Goal: Information Seeking & Learning: Compare options

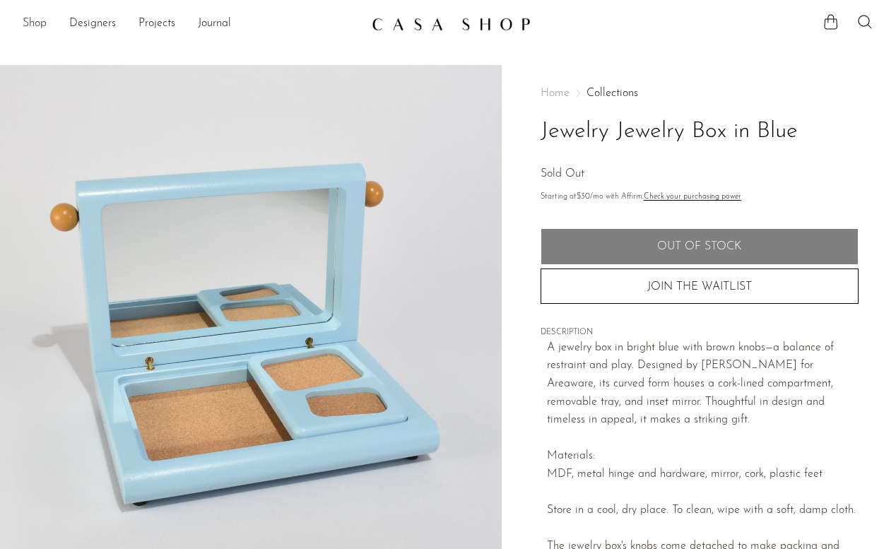
click at [37, 25] on link "Shop" at bounding box center [35, 24] width 24 height 18
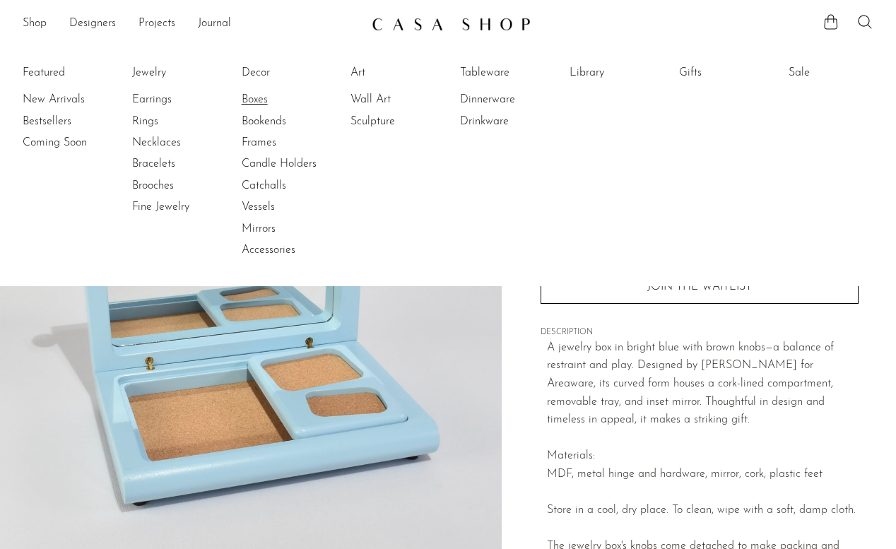
click at [254, 103] on link "Boxes" at bounding box center [295, 100] width 106 height 16
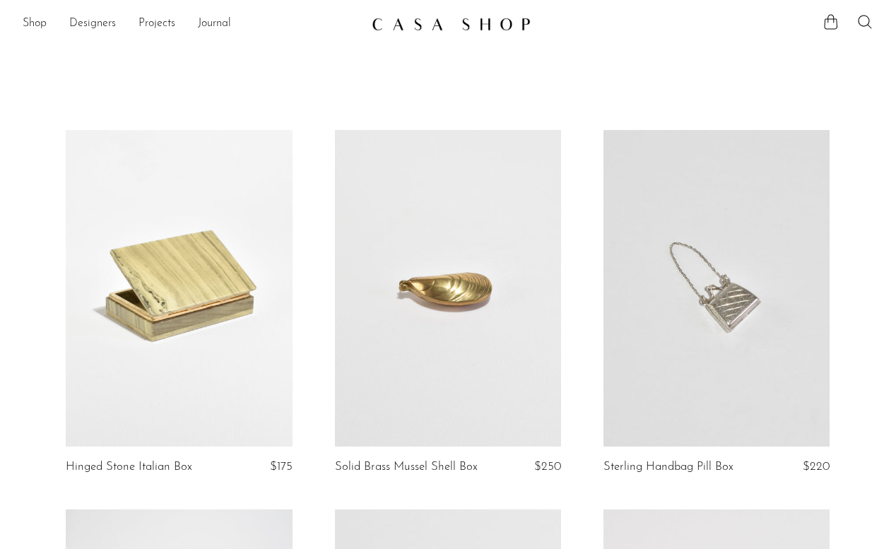
scroll to position [345, 0]
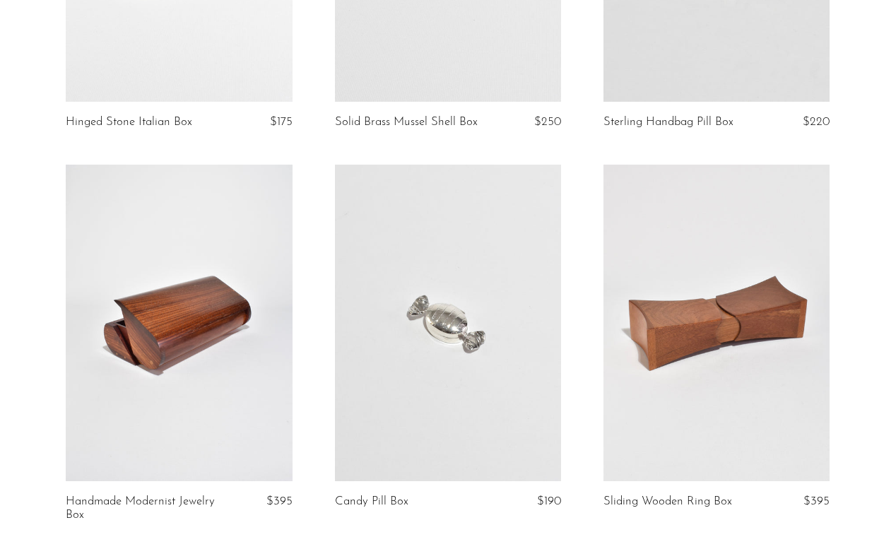
click at [199, 335] on link at bounding box center [179, 323] width 226 height 317
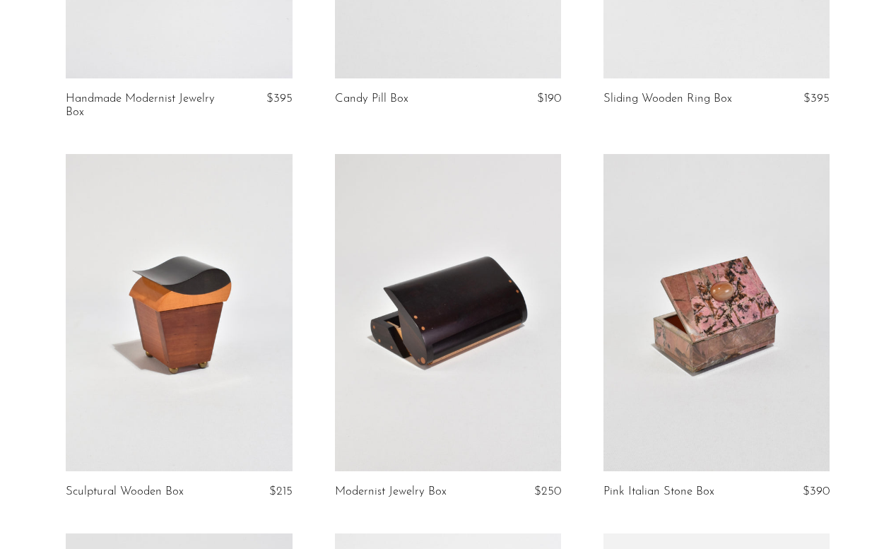
scroll to position [755, 0]
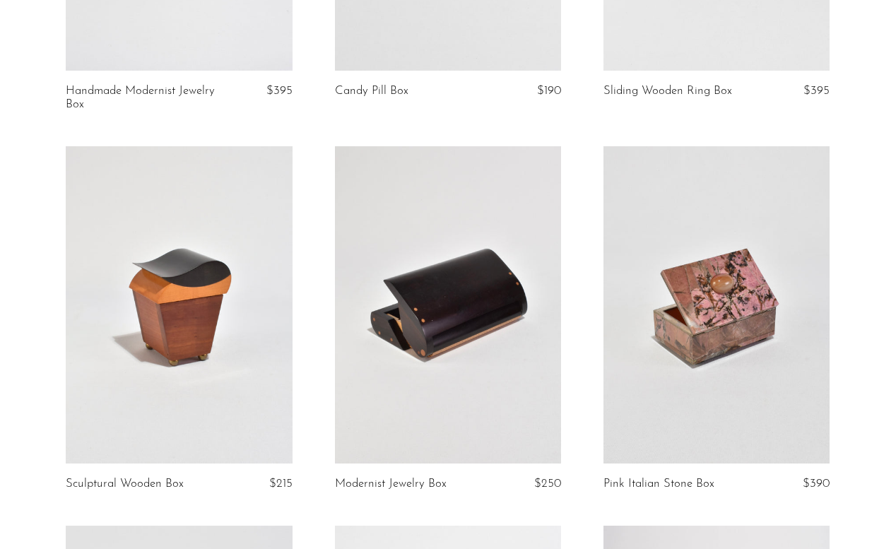
click at [473, 324] on link at bounding box center [448, 304] width 226 height 317
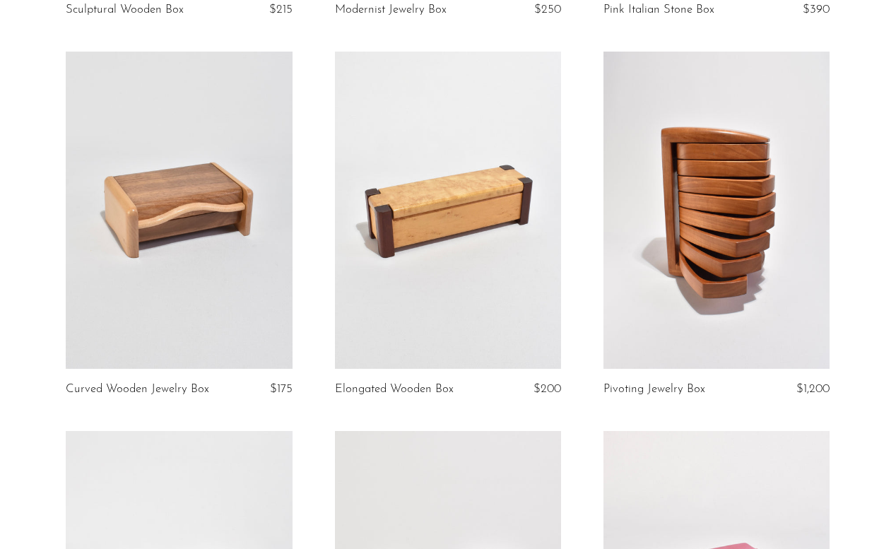
scroll to position [1232, 0]
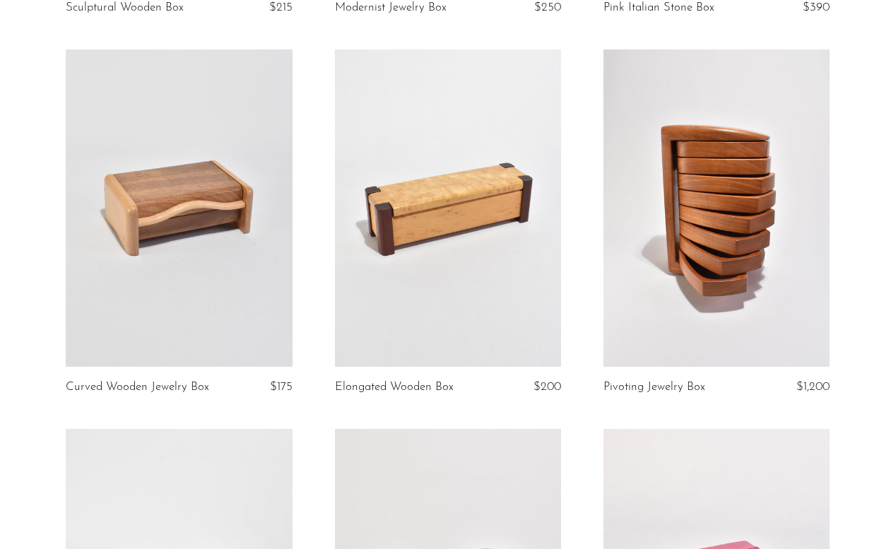
click at [221, 181] on link at bounding box center [179, 207] width 226 height 317
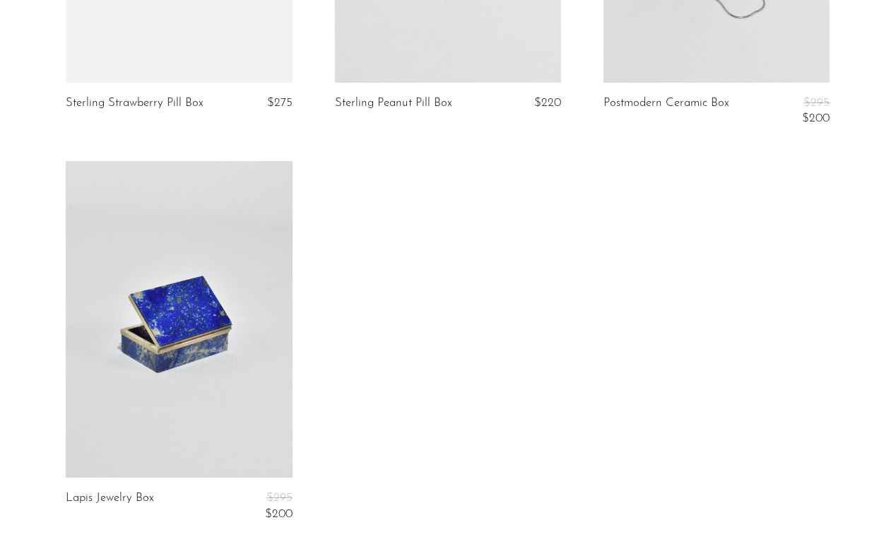
scroll to position [3230, 0]
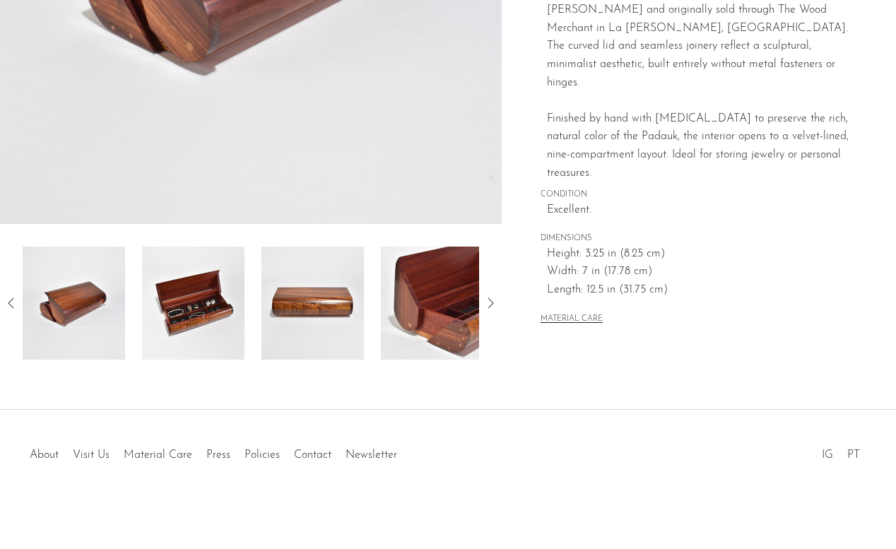
scroll to position [371, 0]
click at [226, 305] on img at bounding box center [193, 303] width 102 height 113
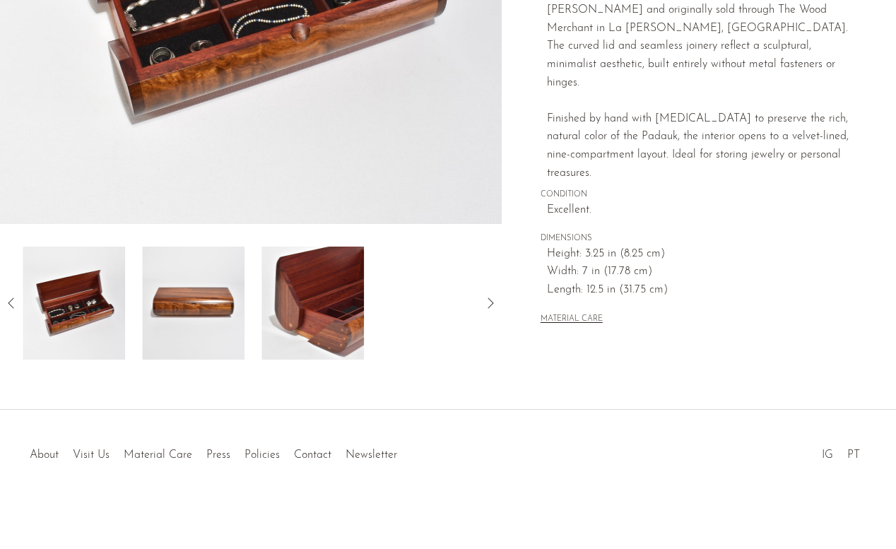
scroll to position [99, 0]
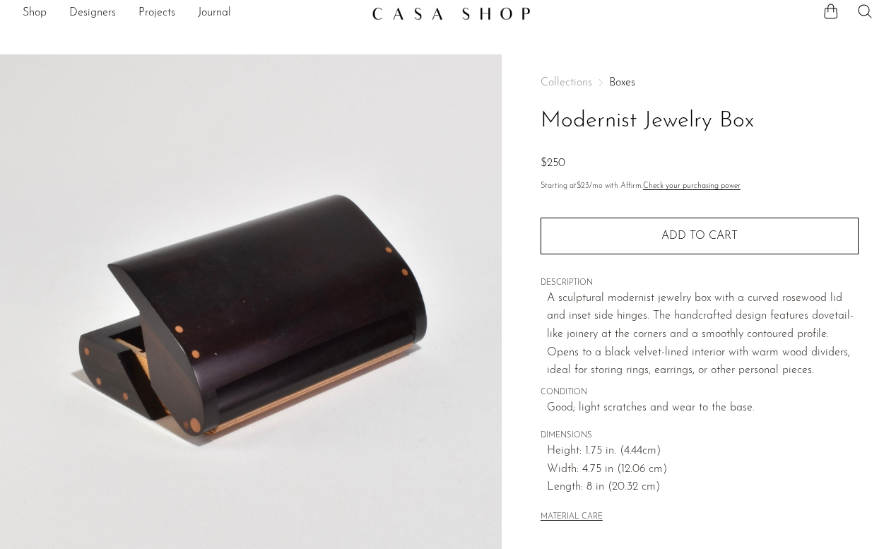
scroll to position [13, 0]
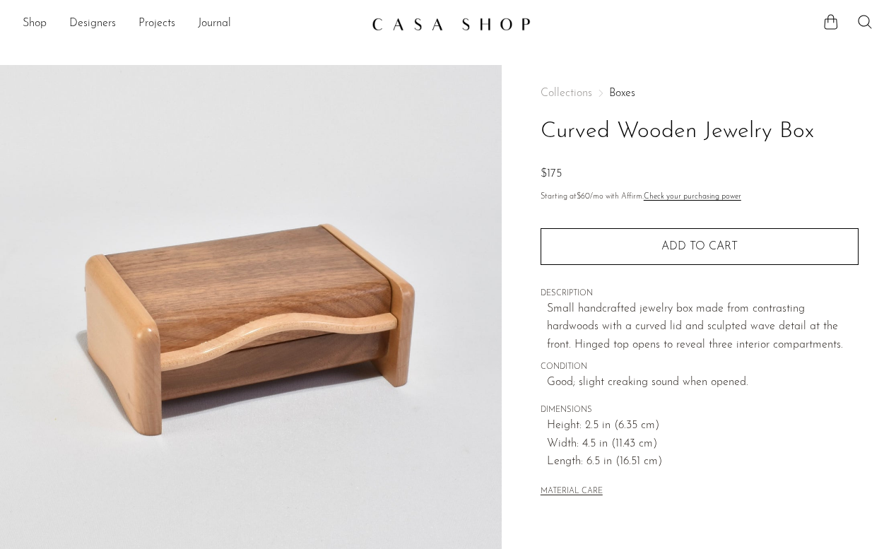
scroll to position [371, 0]
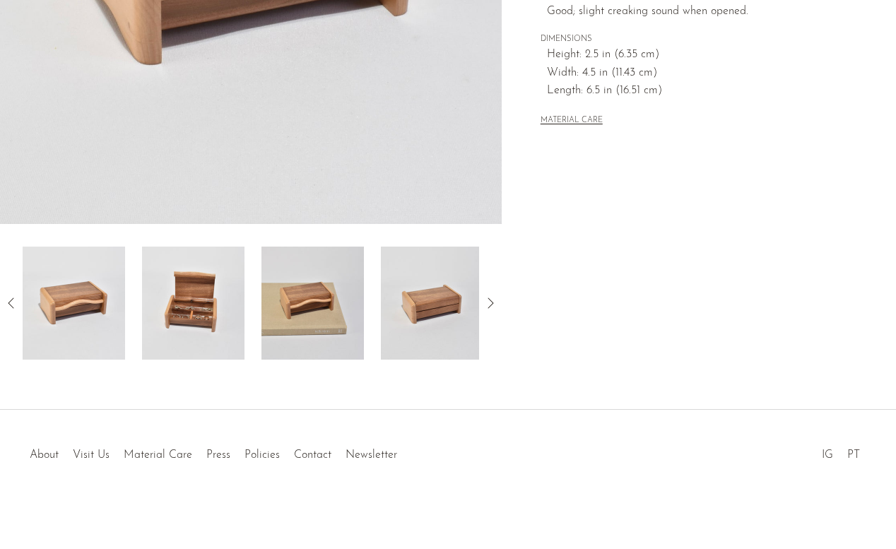
click at [291, 305] on img at bounding box center [312, 303] width 102 height 113
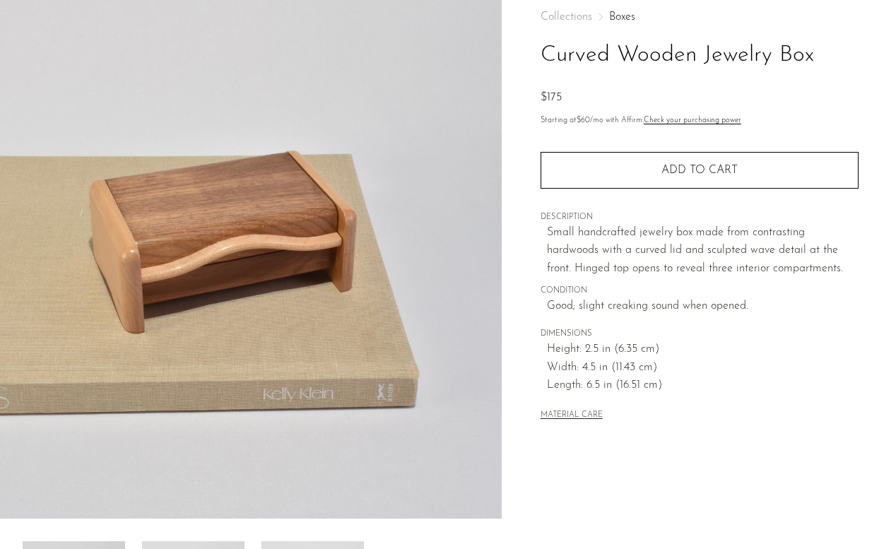
scroll to position [261, 0]
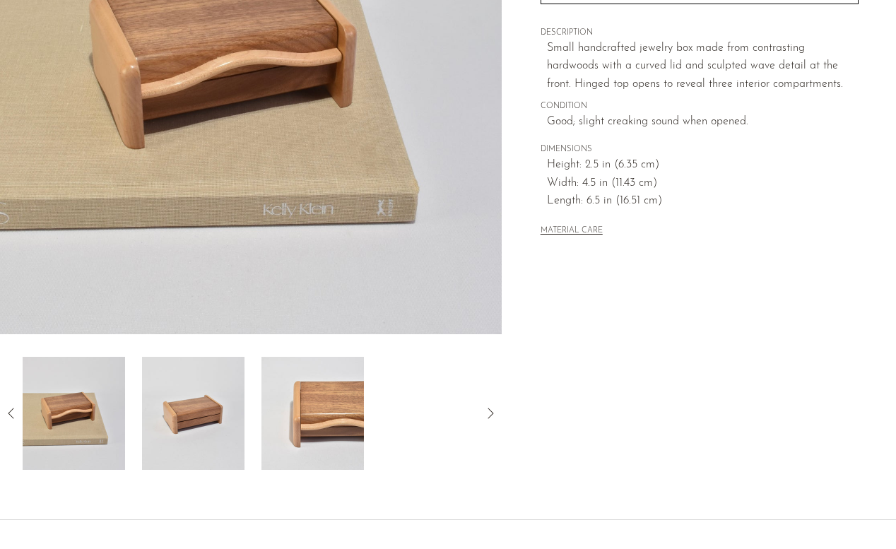
click at [102, 434] on img at bounding box center [74, 413] width 102 height 113
click at [299, 432] on img at bounding box center [312, 413] width 102 height 113
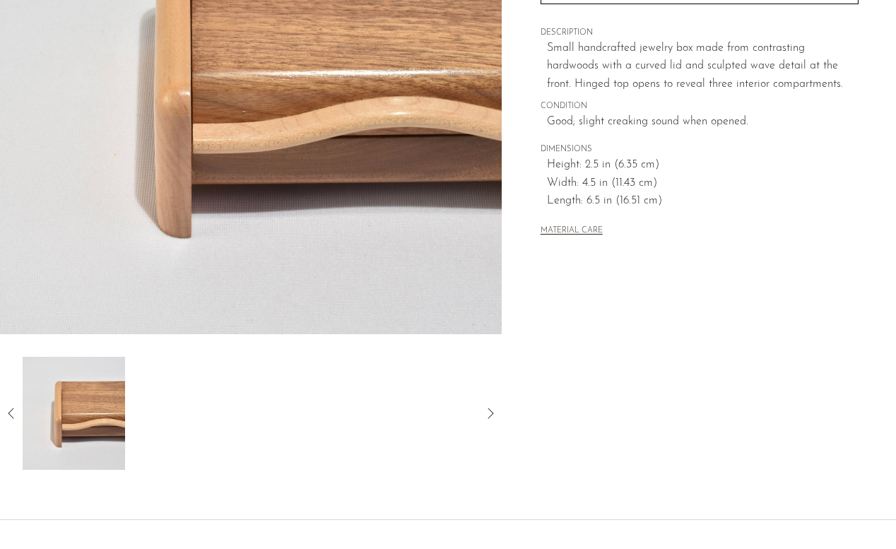
click at [218, 421] on div at bounding box center [251, 413] width 456 height 113
click at [11, 411] on icon at bounding box center [11, 413] width 6 height 11
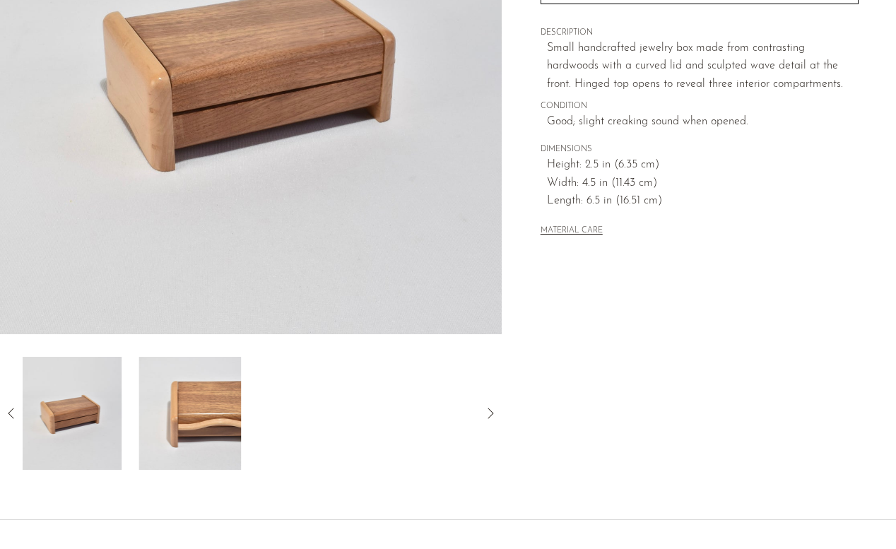
click at [11, 411] on icon at bounding box center [11, 413] width 6 height 11
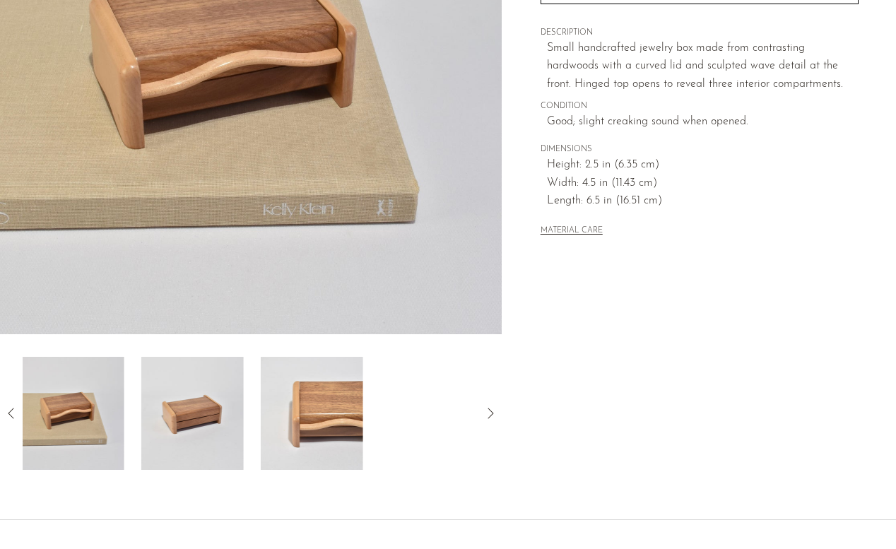
click at [11, 411] on icon at bounding box center [11, 413] width 6 height 11
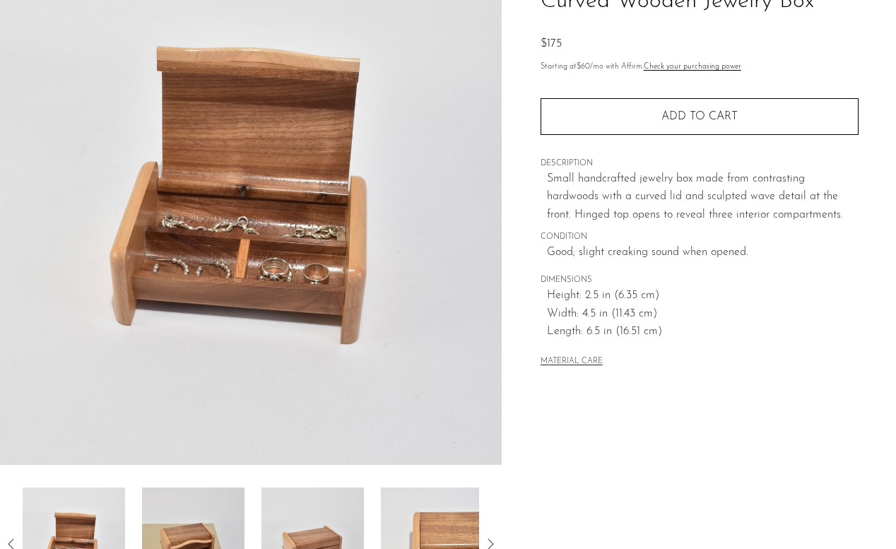
scroll to position [298, 0]
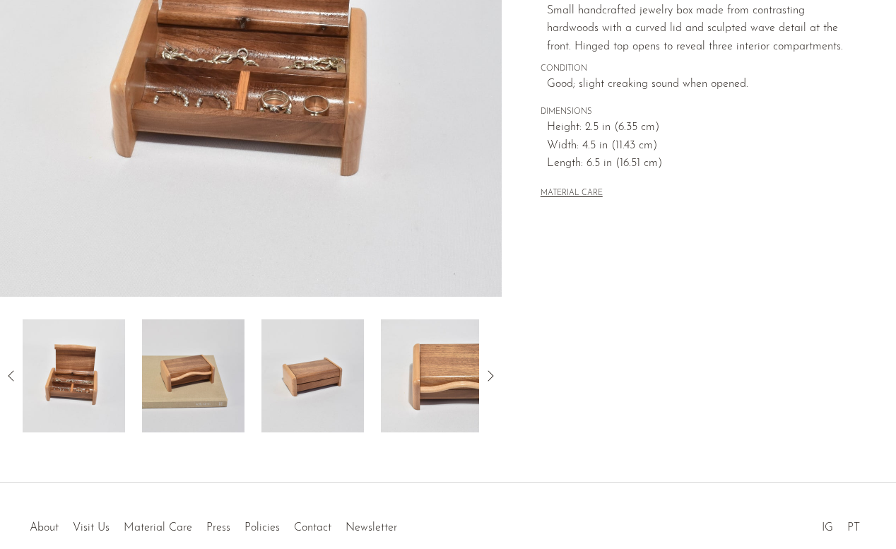
click at [167, 386] on img at bounding box center [193, 375] width 102 height 113
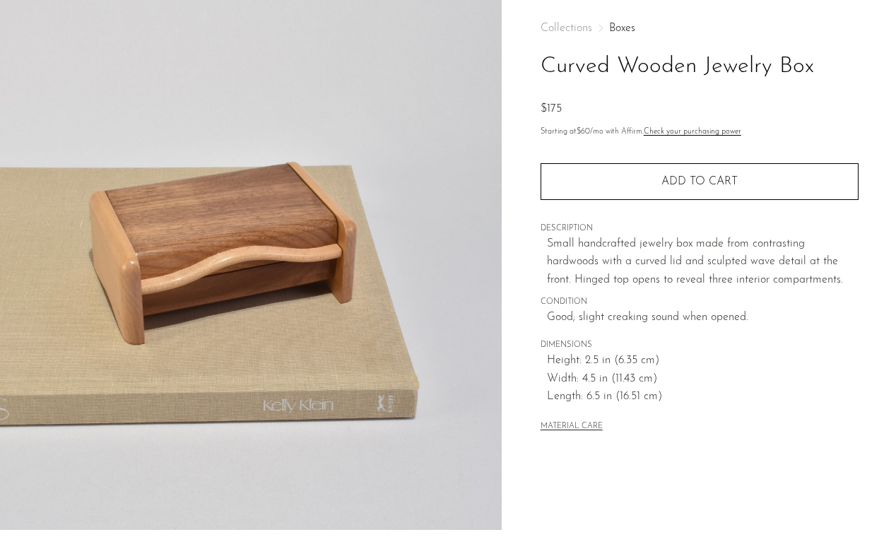
scroll to position [25, 0]
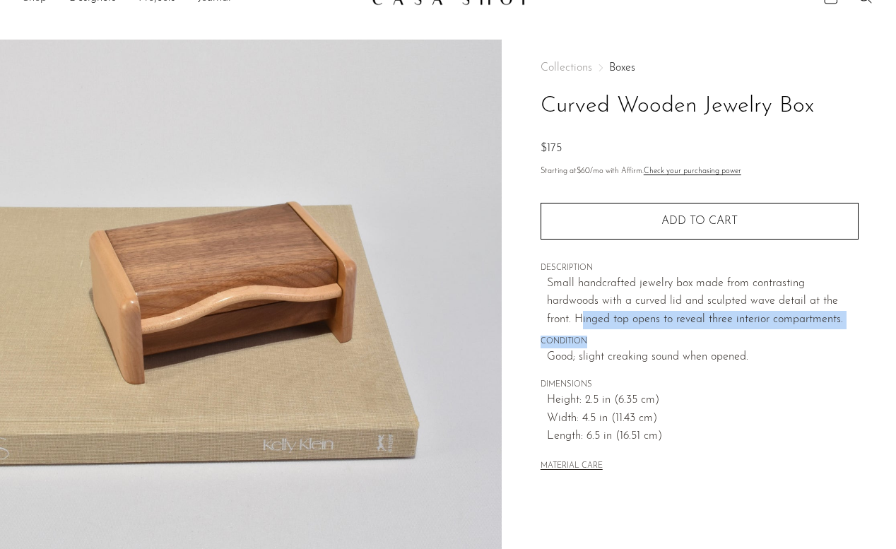
drag, startPoint x: 579, startPoint y: 317, endPoint x: 741, endPoint y: 333, distance: 162.5
click at [741, 333] on div "Collections Boxes Curved Wooden Jewelry Box $175 Starting at $60 /mo with Affir…" at bounding box center [700, 269] width 318 height 458
click at [741, 336] on span "CONDITION" at bounding box center [700, 342] width 318 height 13
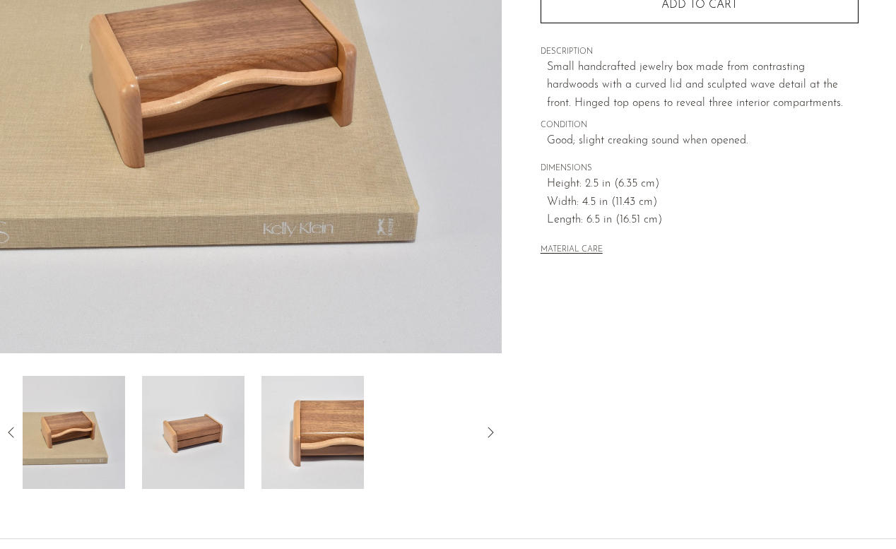
scroll to position [242, 0]
click at [11, 430] on icon at bounding box center [11, 431] width 17 height 17
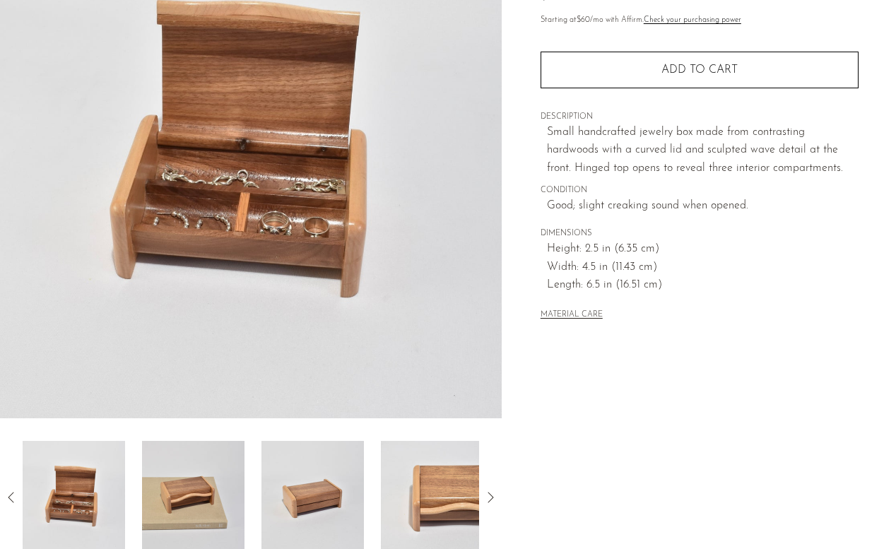
scroll to position [19, 0]
